Goal: Information Seeking & Learning: Find specific fact

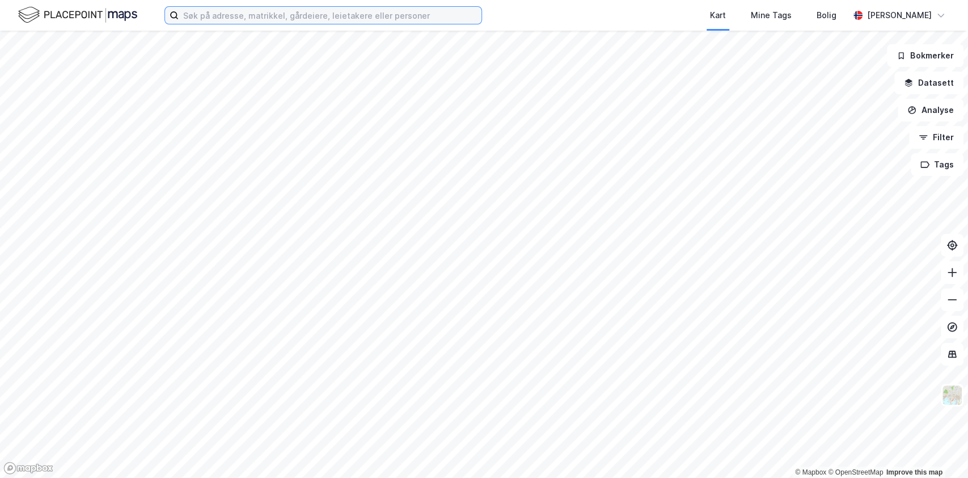
click at [277, 14] on input at bounding box center [330, 15] width 303 height 17
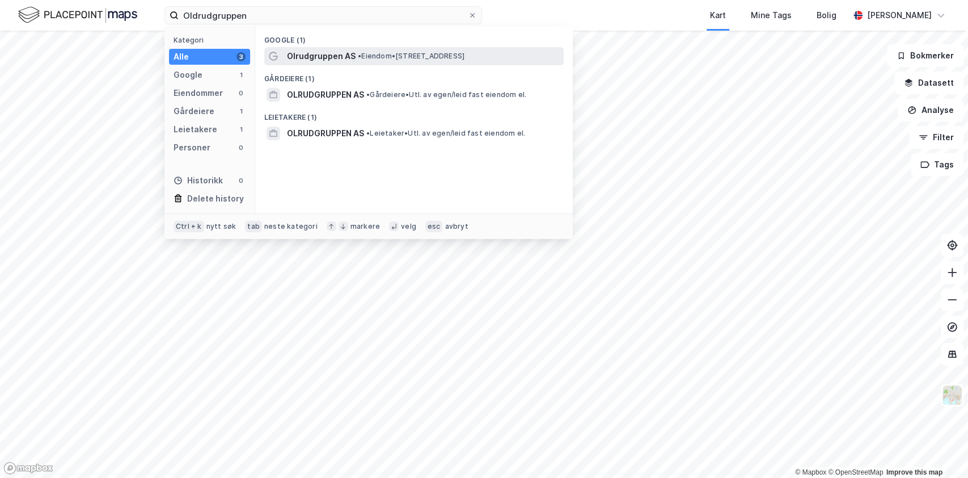
click at [310, 57] on span "Olrudgruppen AS" at bounding box center [321, 56] width 69 height 14
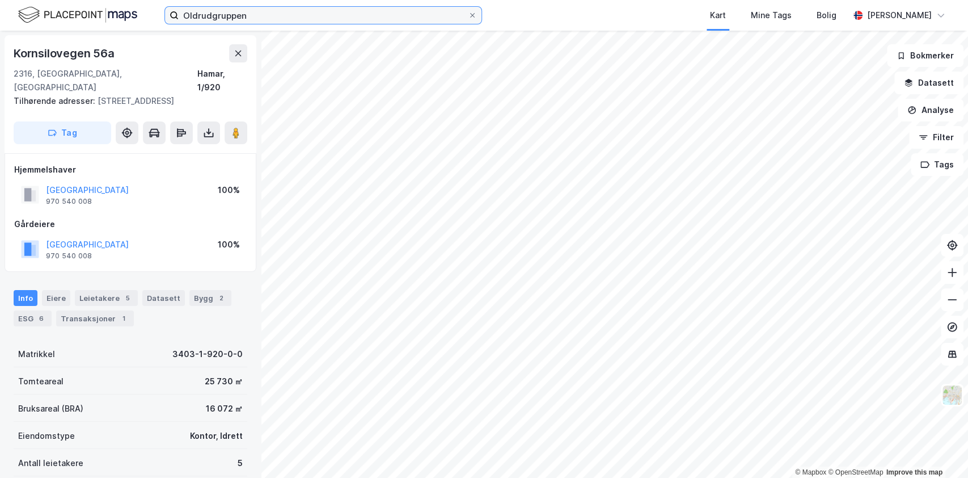
click at [336, 18] on input "Oldrudgruppen" at bounding box center [323, 15] width 289 height 17
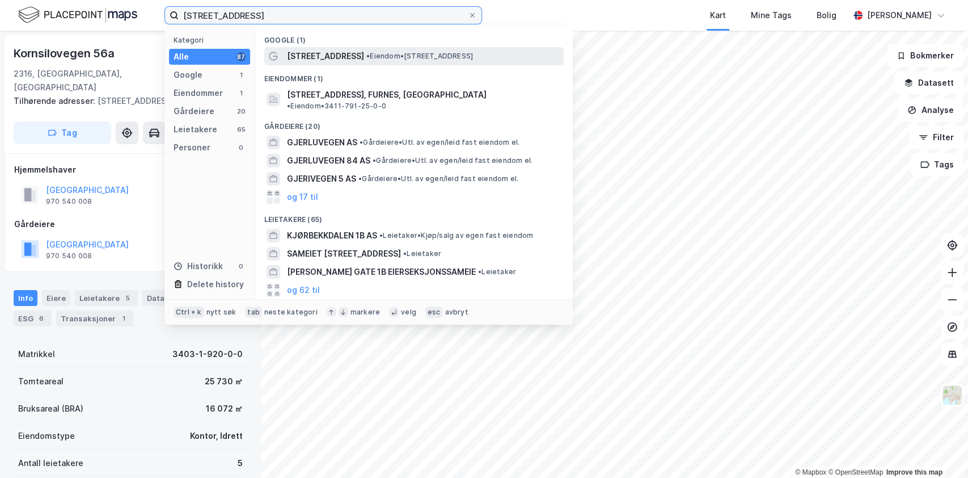
type input "[STREET_ADDRESS]"
click at [322, 57] on span "[STREET_ADDRESS]" at bounding box center [325, 56] width 77 height 14
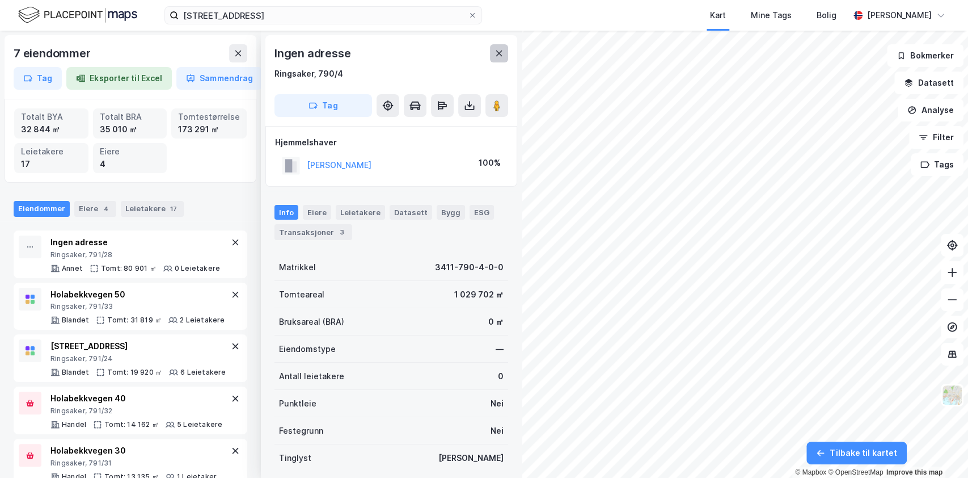
click at [497, 56] on icon at bounding box center [499, 53] width 9 height 9
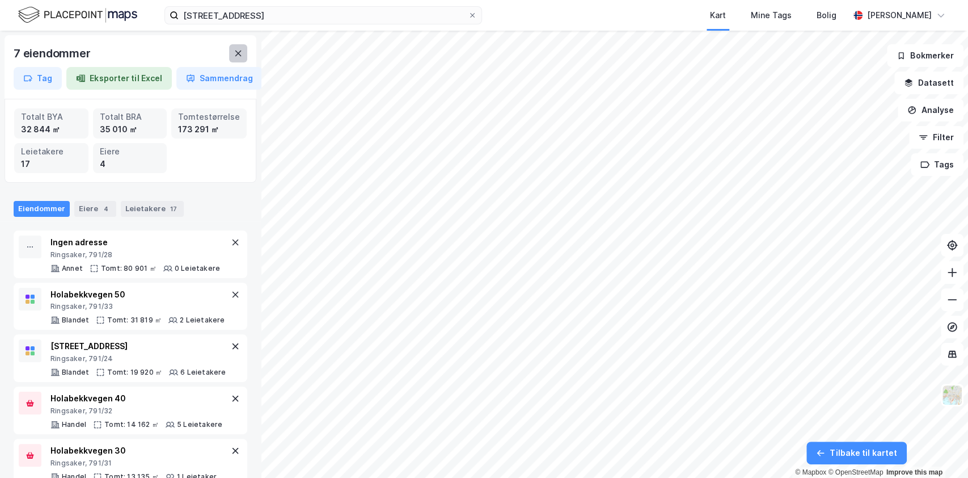
click at [236, 54] on icon at bounding box center [238, 53] width 9 height 9
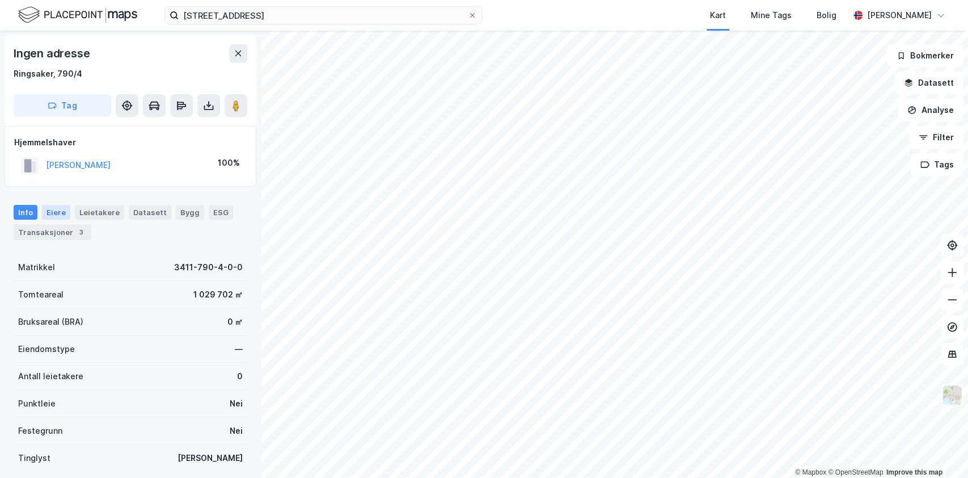
click at [49, 209] on div "Eiere" at bounding box center [56, 212] width 28 height 15
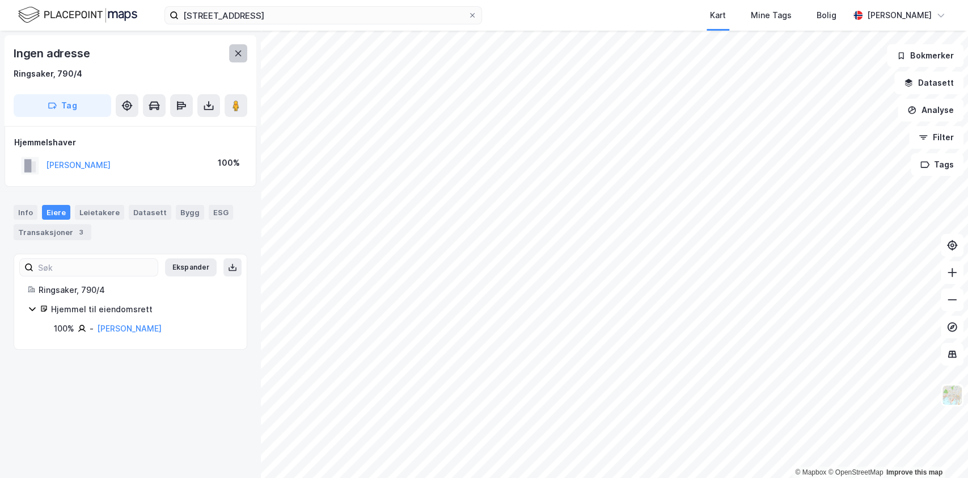
click at [233, 48] on button at bounding box center [238, 53] width 18 height 18
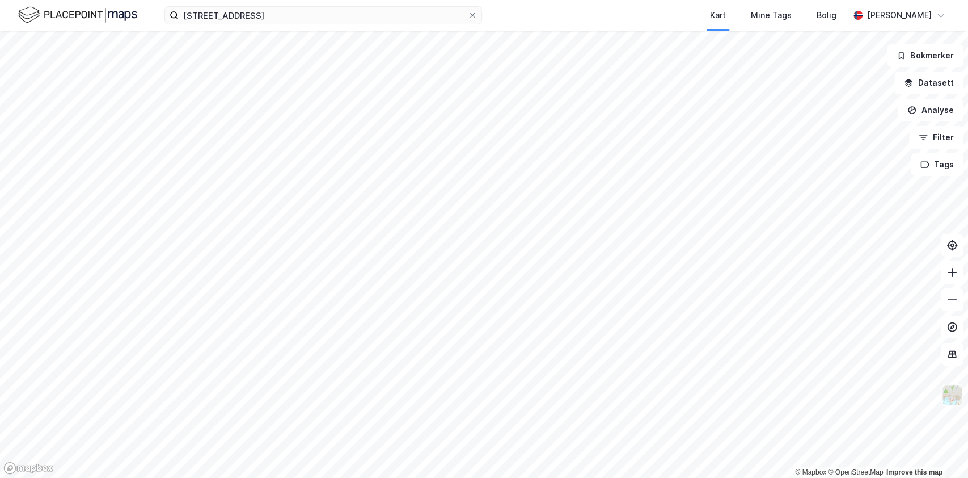
click at [951, 397] on img at bounding box center [953, 395] width 22 height 22
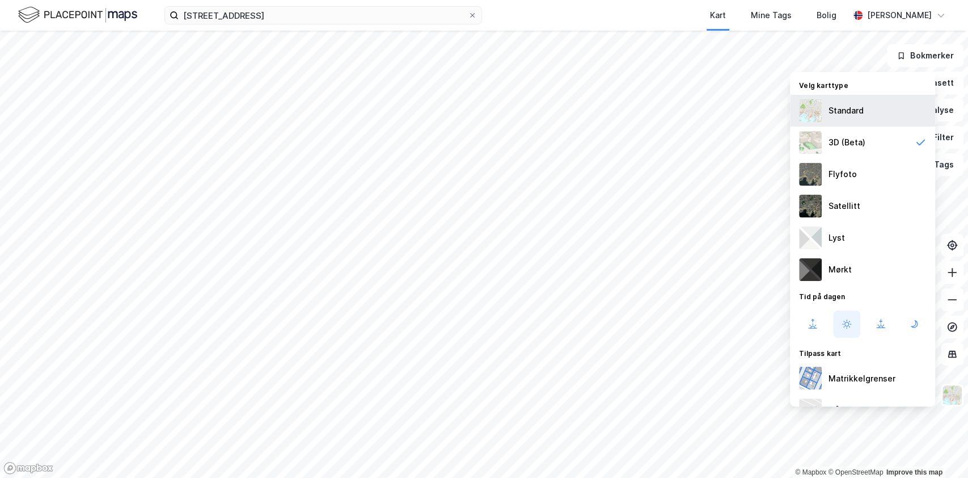
click at [840, 117] on div "Standard" at bounding box center [862, 111] width 145 height 32
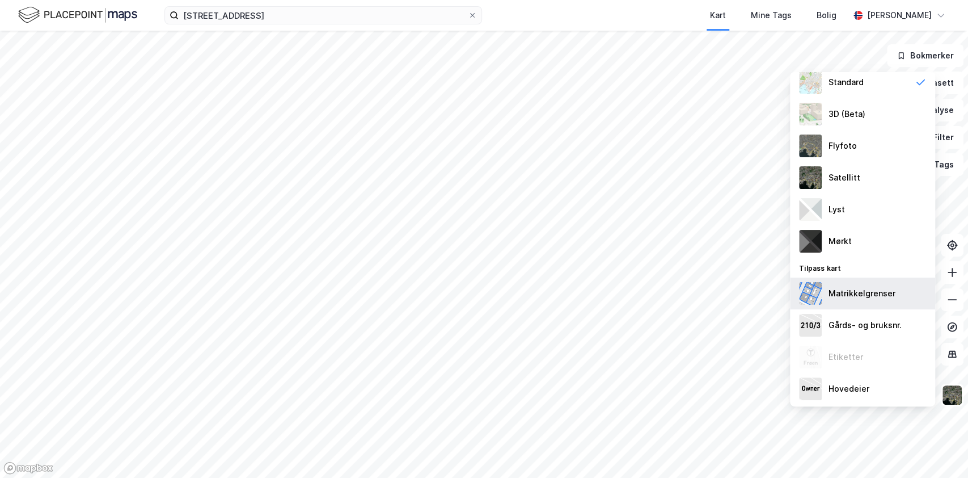
scroll to position [28, 0]
click at [959, 394] on img at bounding box center [953, 395] width 22 height 22
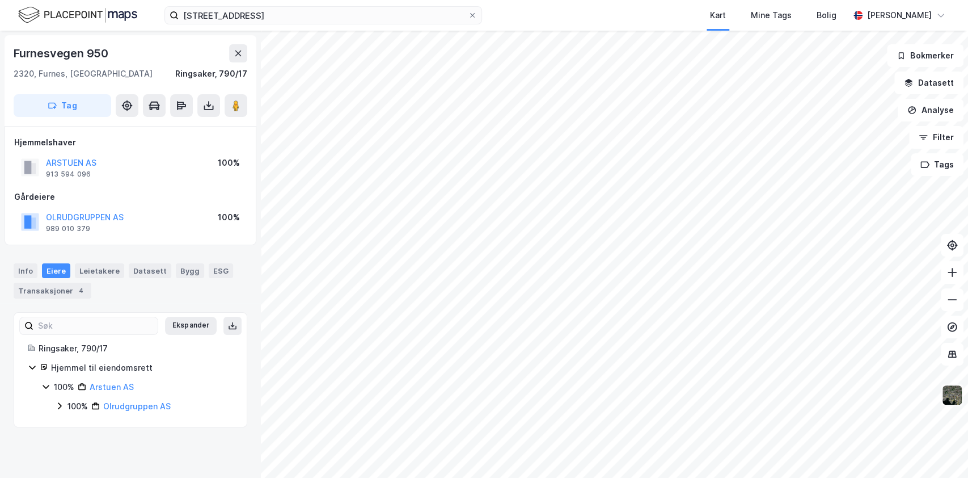
click at [951, 400] on img at bounding box center [953, 395] width 22 height 22
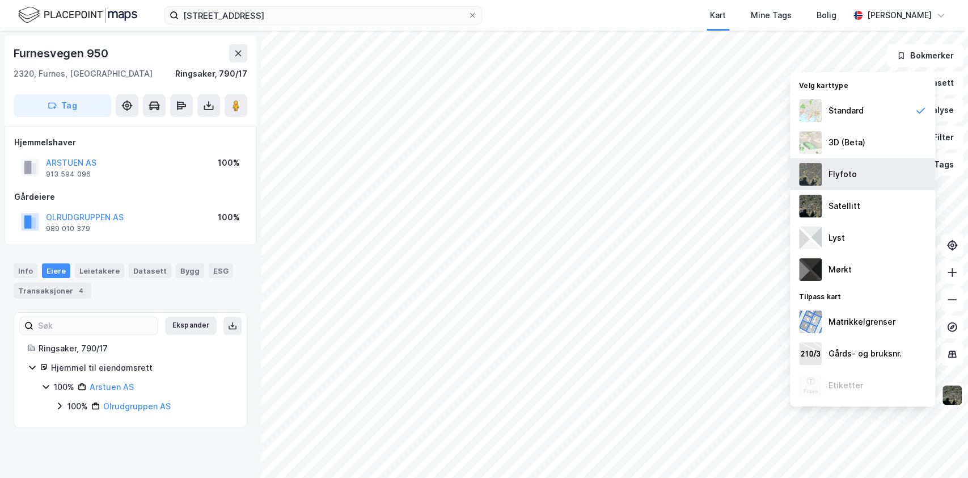
click at [850, 181] on div "Flyfoto" at bounding box center [862, 174] width 145 height 32
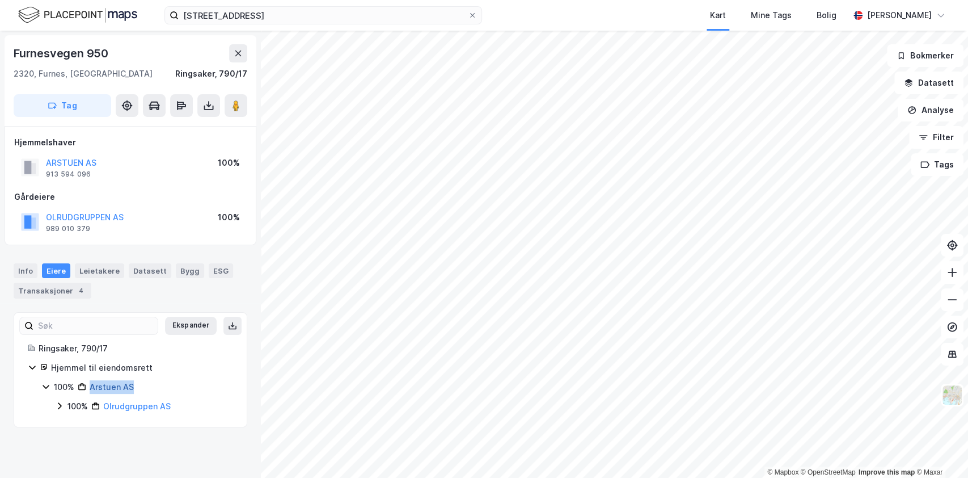
drag, startPoint x: 147, startPoint y: 384, endPoint x: 91, endPoint y: 388, distance: 56.3
click at [91, 388] on div "100% Arstuen AS" at bounding box center [143, 387] width 179 height 14
copy link "Arstuen AS"
click at [15, 265] on div "Info" at bounding box center [26, 270] width 24 height 15
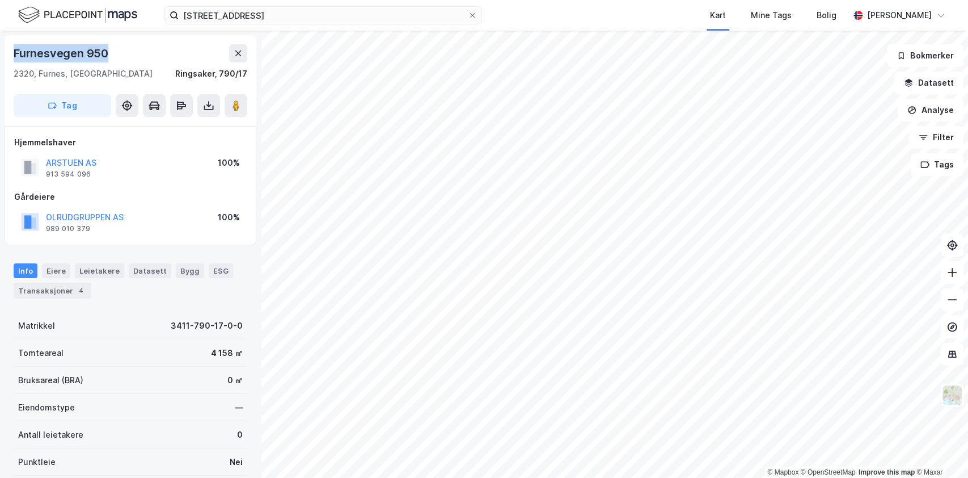
drag, startPoint x: 111, startPoint y: 50, endPoint x: 10, endPoint y: 56, distance: 101.1
click at [10, 56] on div "Furnesvegen 950 2320, [GEOGRAPHIC_DATA], Innlandet [GEOGRAPHIC_DATA], 790/17 Tag" at bounding box center [131, 80] width 252 height 91
copy div "Furnesvegen 950"
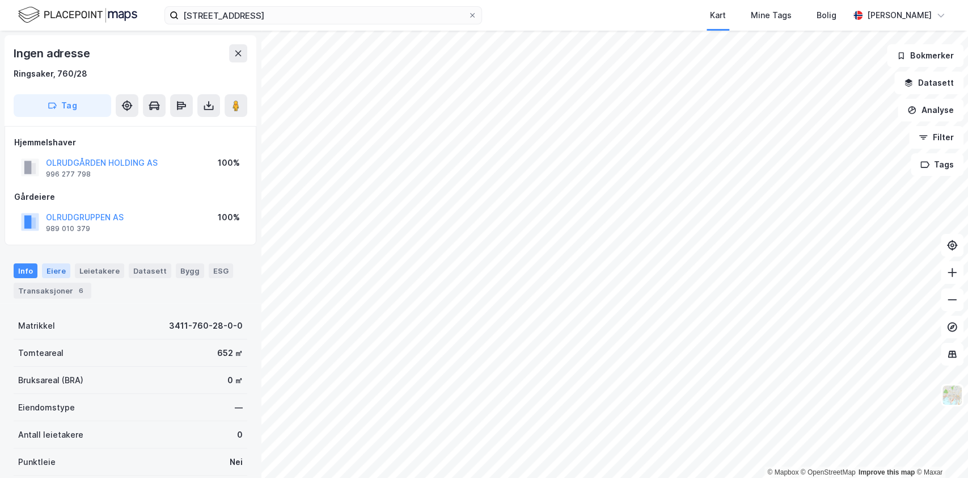
click at [57, 265] on div "Eiere" at bounding box center [56, 270] width 28 height 15
